Goal: Information Seeking & Learning: Learn about a topic

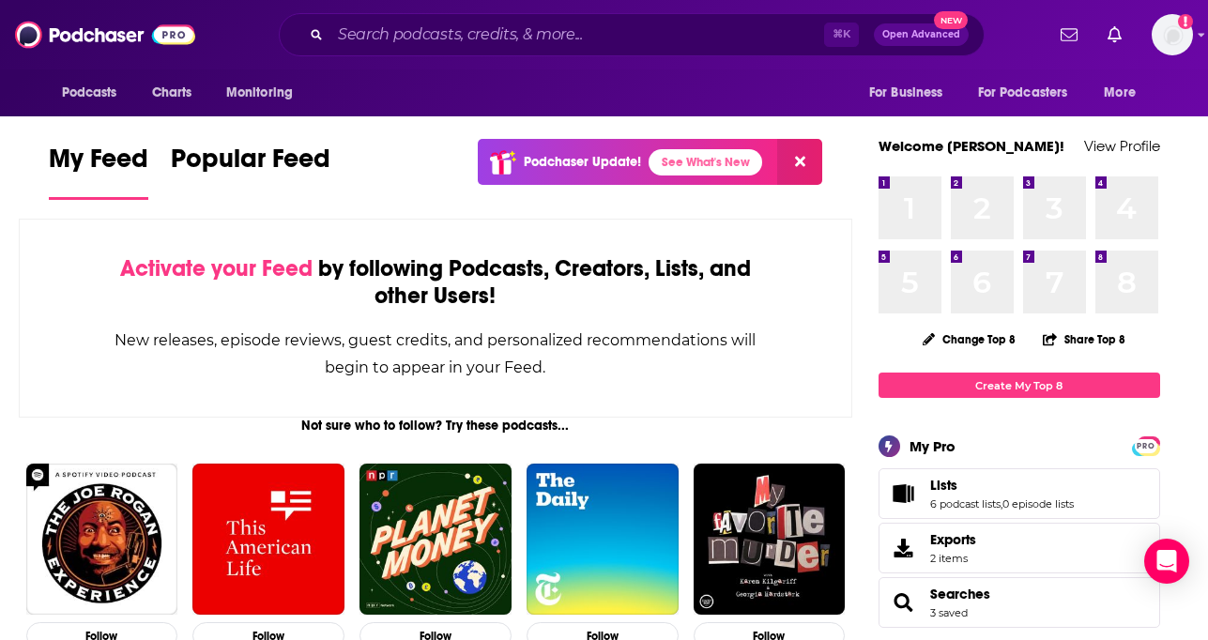
click at [391, 17] on div "⌘ K Open Advanced New" at bounding box center [632, 34] width 706 height 43
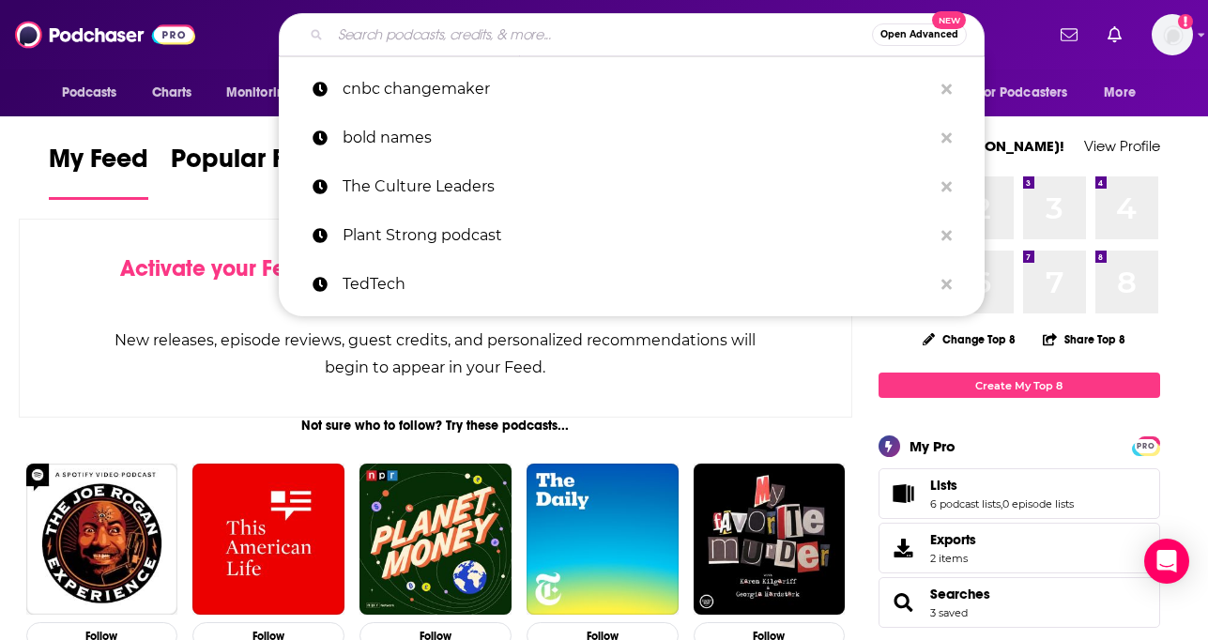
click at [392, 48] on input "Search podcasts, credits, & more..." at bounding box center [601, 35] width 542 height 30
paste input "3 Takeaways Podcast"
type input "3 Takeaways Podcast"
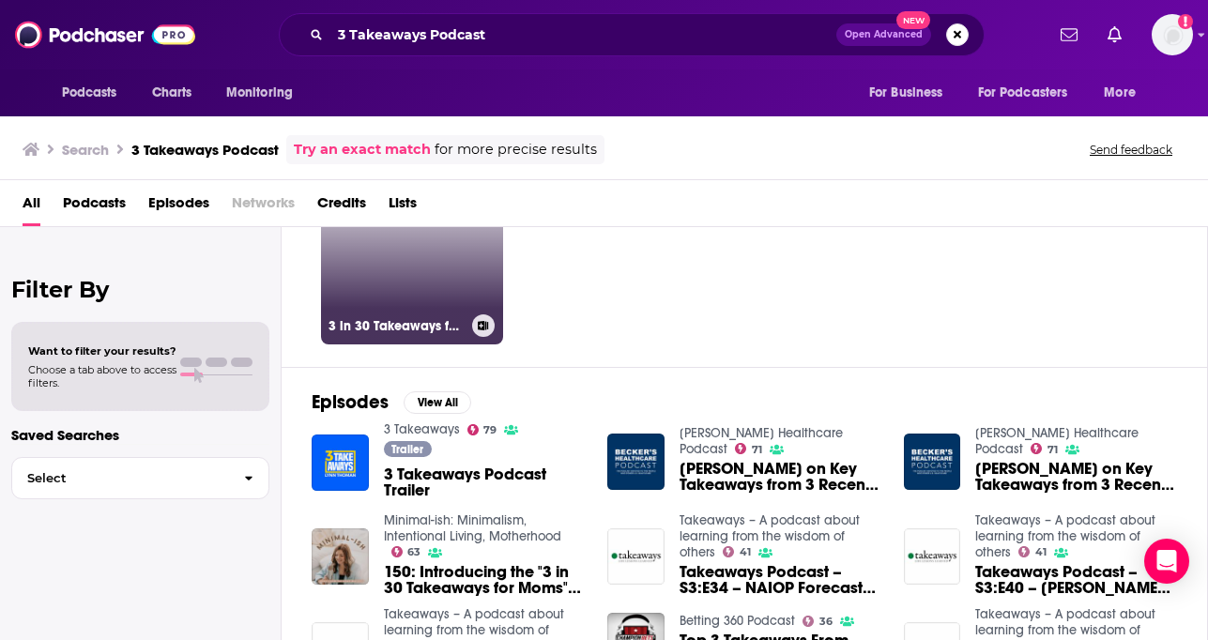
scroll to position [124, 0]
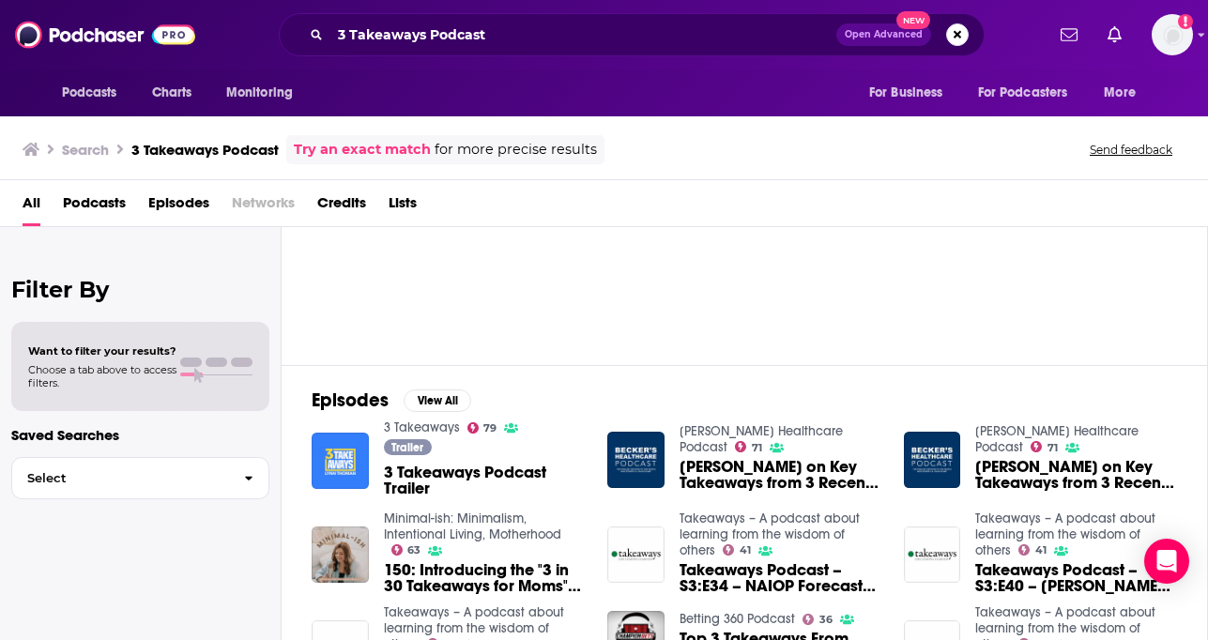
click at [343, 450] on img "3 Takeaways Podcast Trailer" at bounding box center [340, 461] width 57 height 57
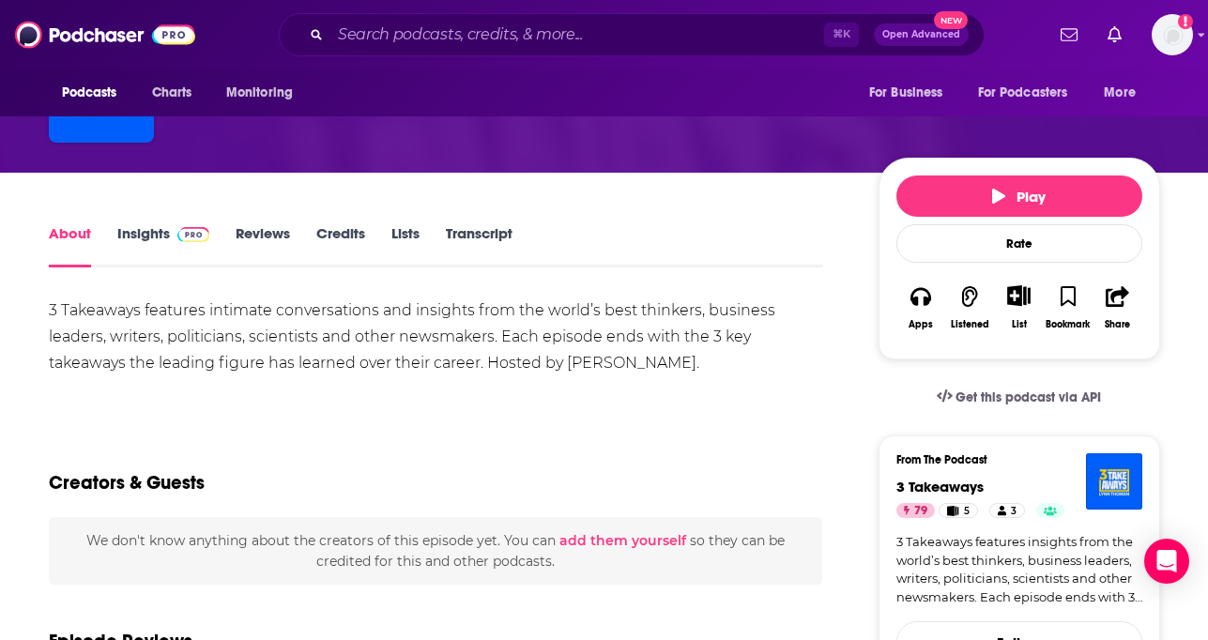
scroll to position [221, 0]
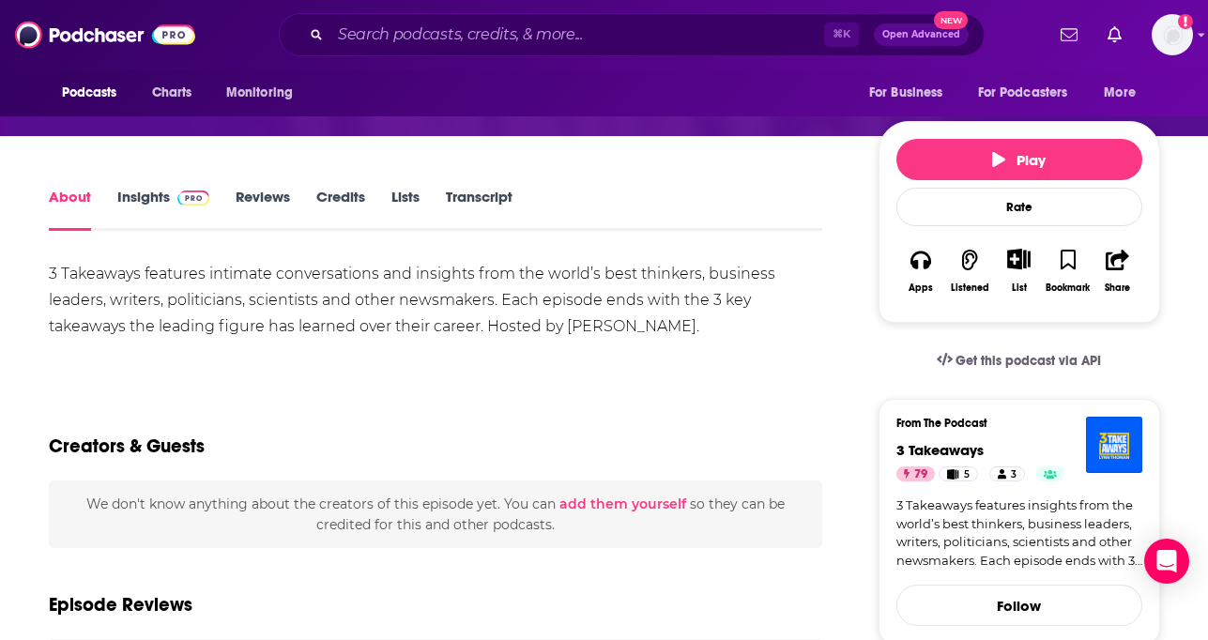
click at [187, 197] on img at bounding box center [193, 198] width 33 height 15
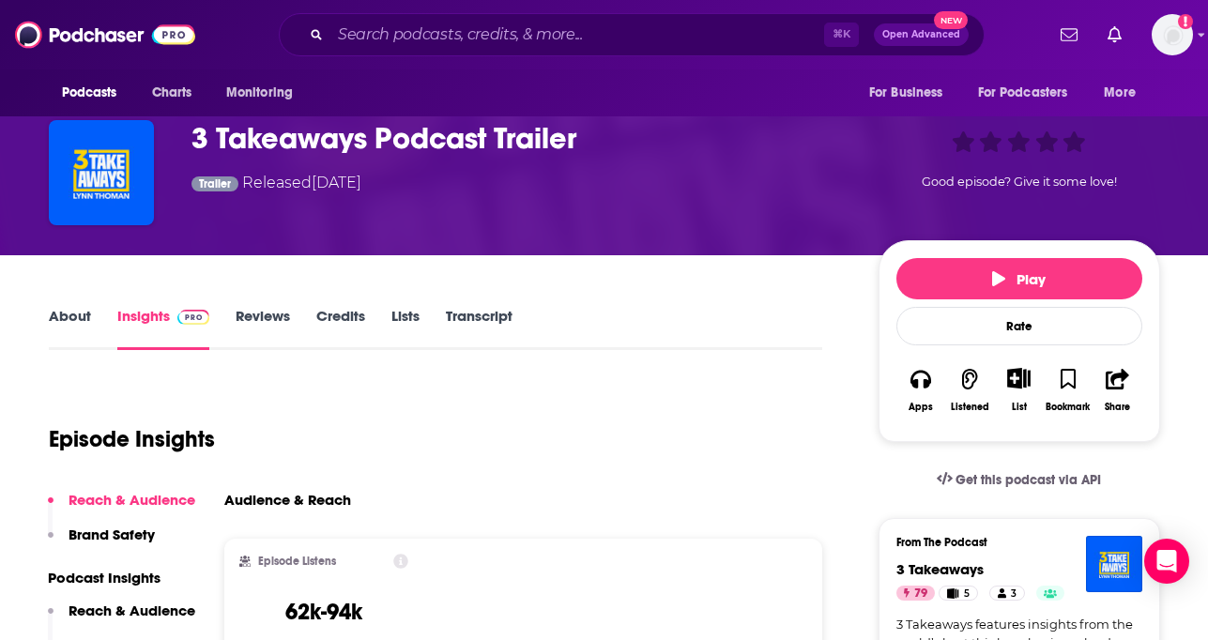
scroll to position [97, 0]
